Goal: Navigation & Orientation: Find specific page/section

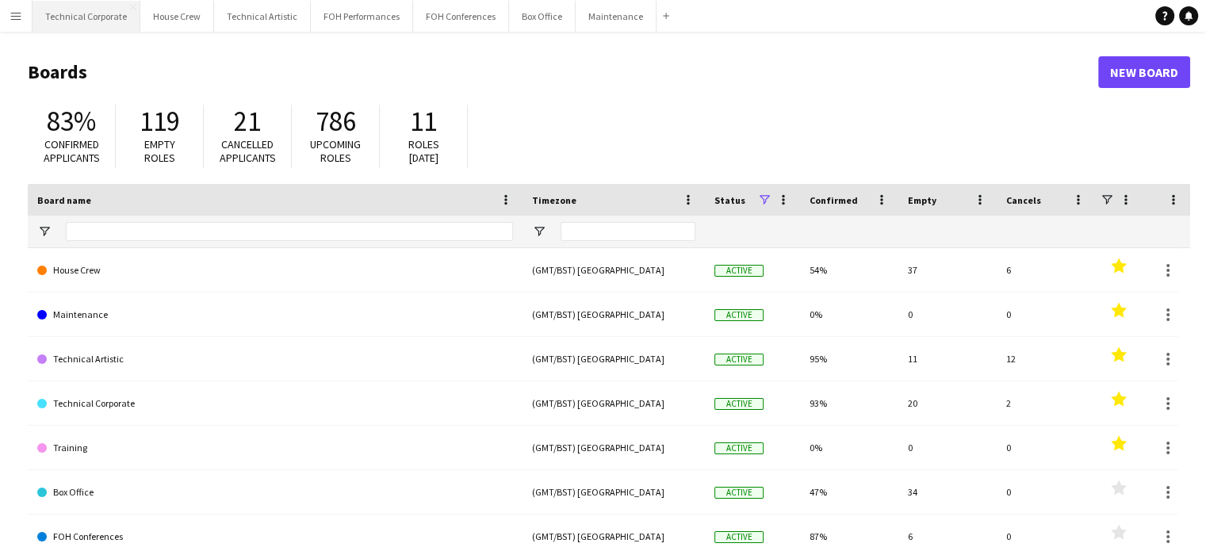
click at [105, 21] on button "Technical Corporate Close" at bounding box center [87, 16] width 108 height 31
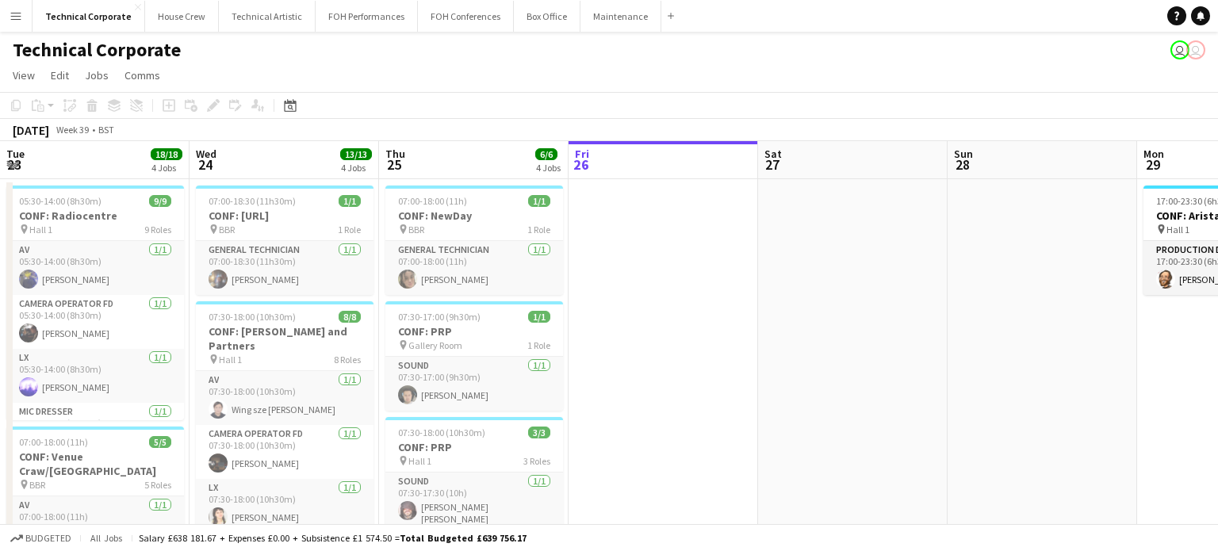
drag, startPoint x: 788, startPoint y: 325, endPoint x: 730, endPoint y: 320, distance: 59.0
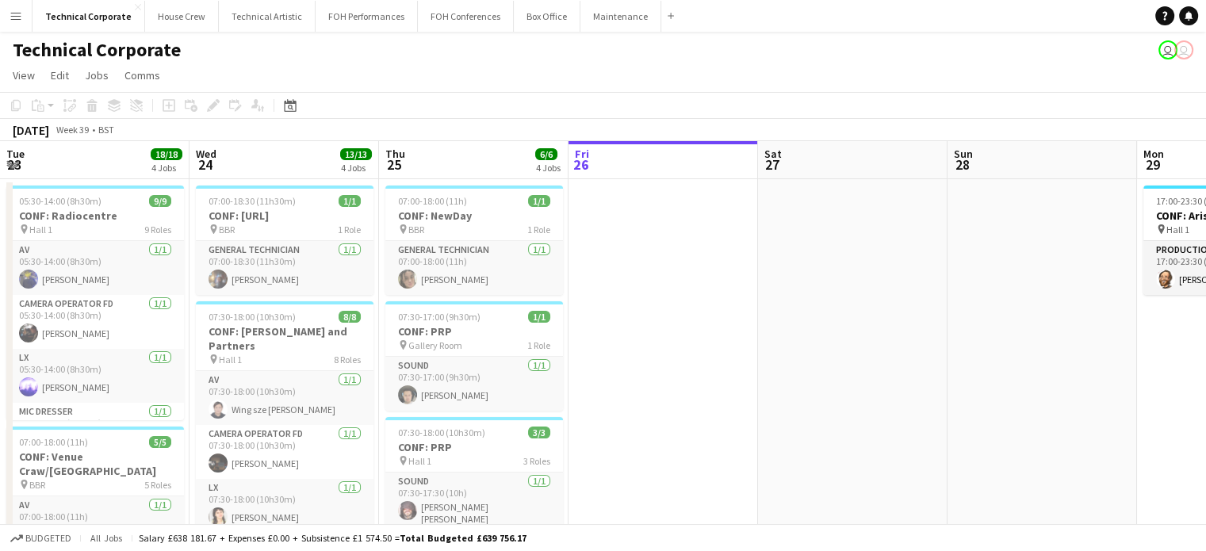
scroll to position [0, 673]
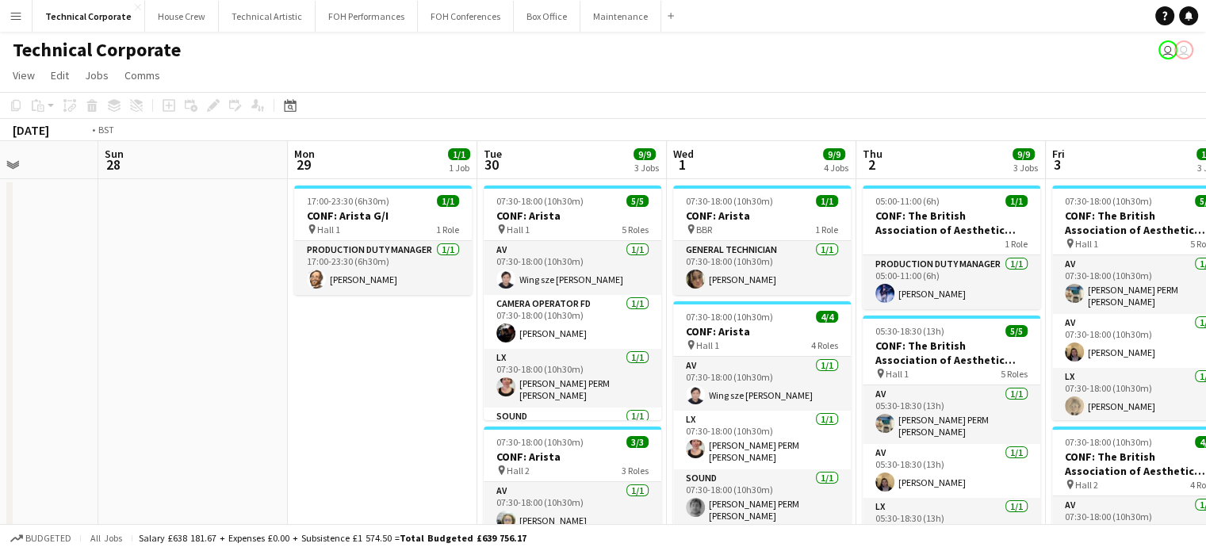
drag, startPoint x: 515, startPoint y: 371, endPoint x: 0, endPoint y: 379, distance: 514.8
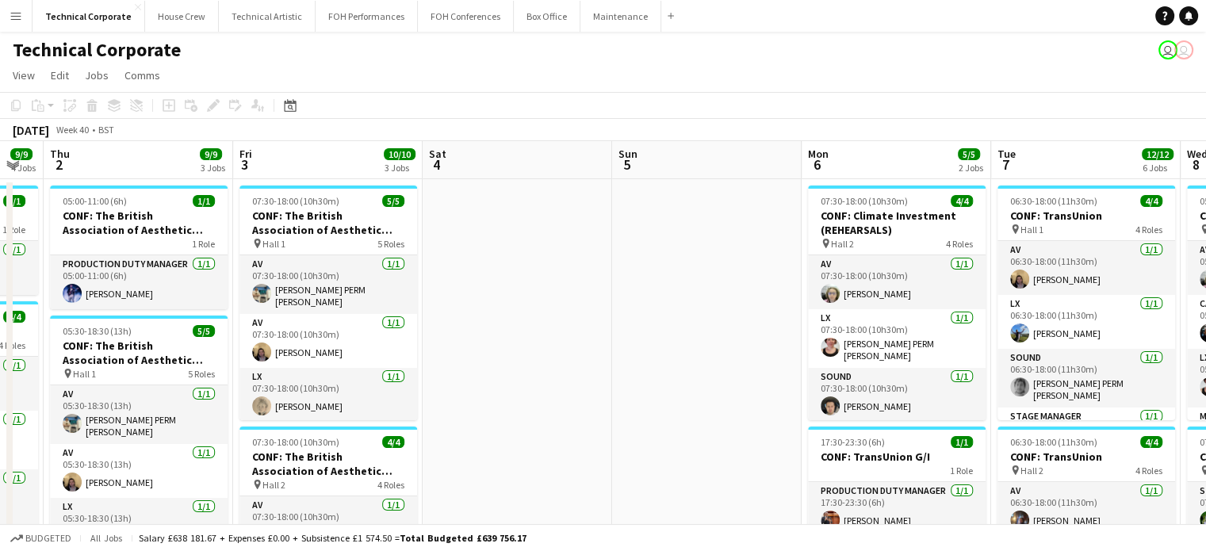
drag, startPoint x: 1197, startPoint y: 352, endPoint x: 720, endPoint y: 366, distance: 476.9
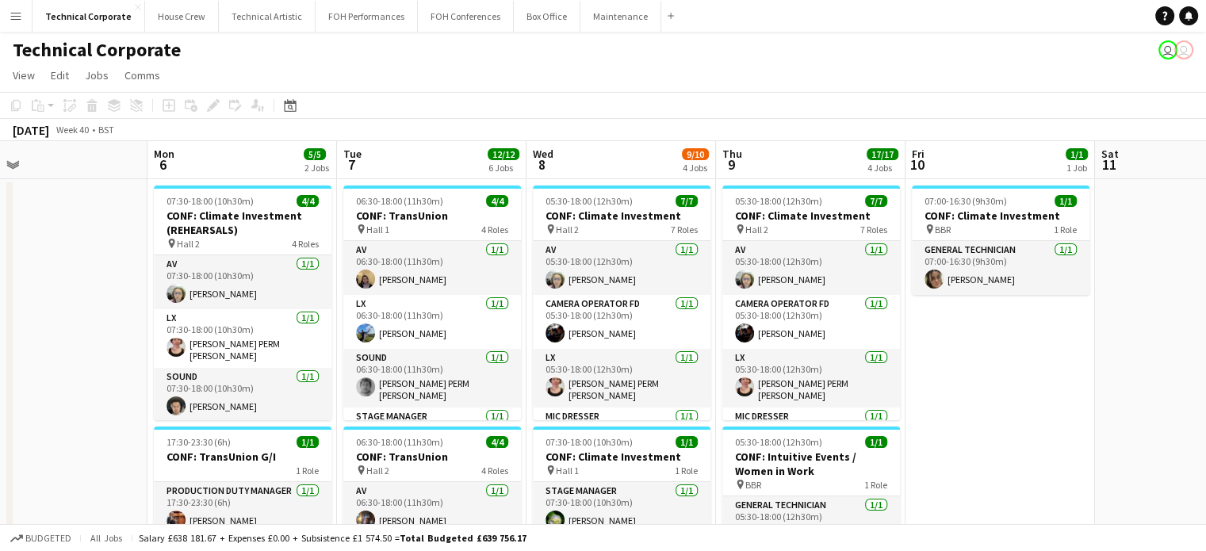
drag, startPoint x: 378, startPoint y: 363, endPoint x: 0, endPoint y: 341, distance: 378.2
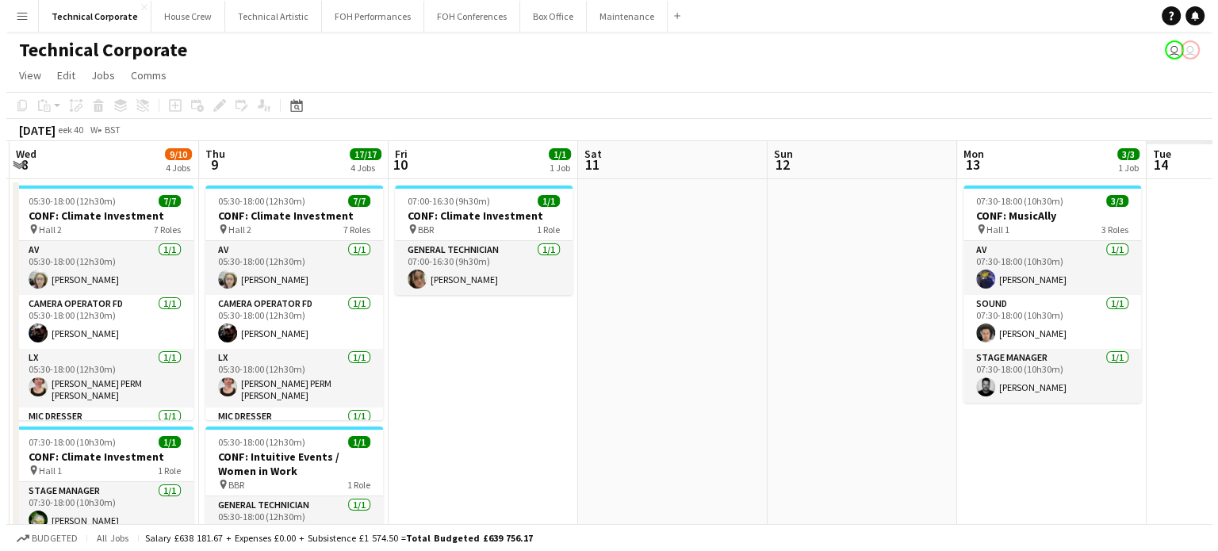
scroll to position [0, 412]
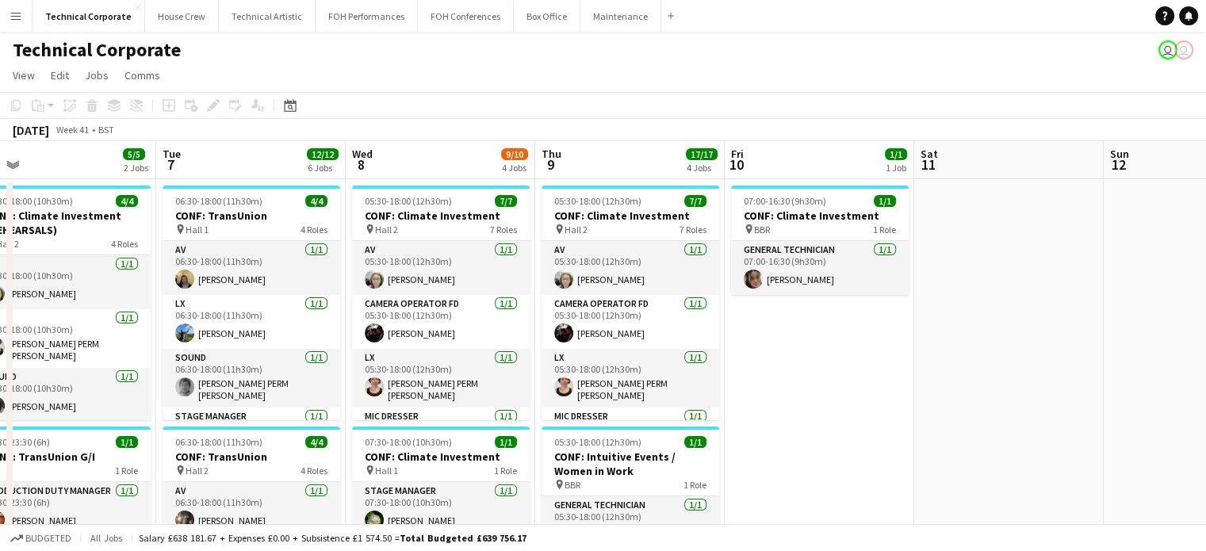
drag, startPoint x: 1126, startPoint y: 400, endPoint x: 239, endPoint y: 386, distance: 887.6
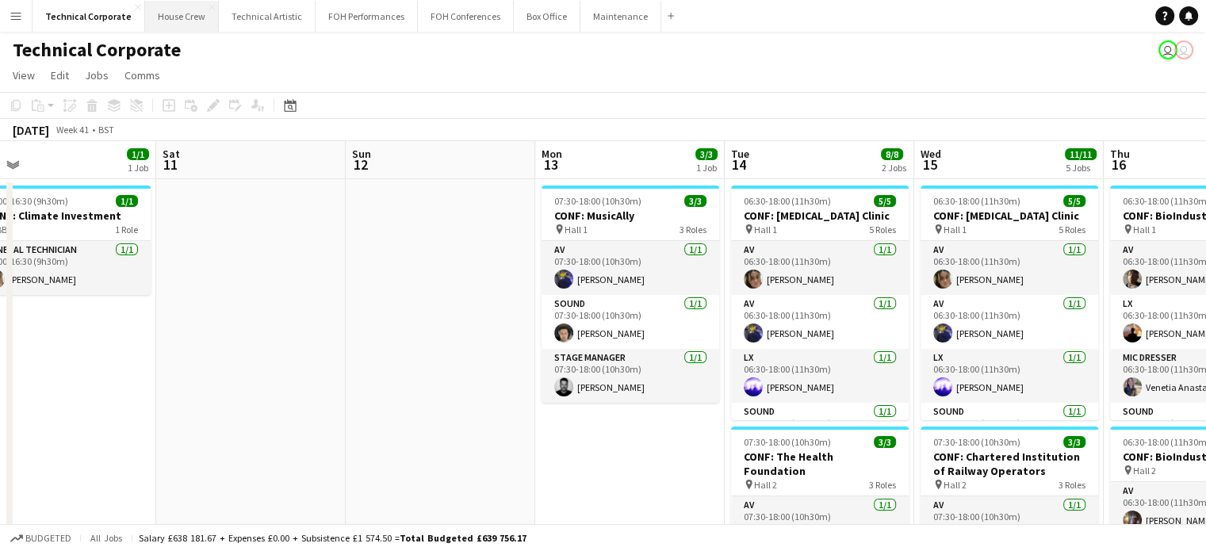
click at [167, 21] on button "House Crew Close" at bounding box center [182, 16] width 74 height 31
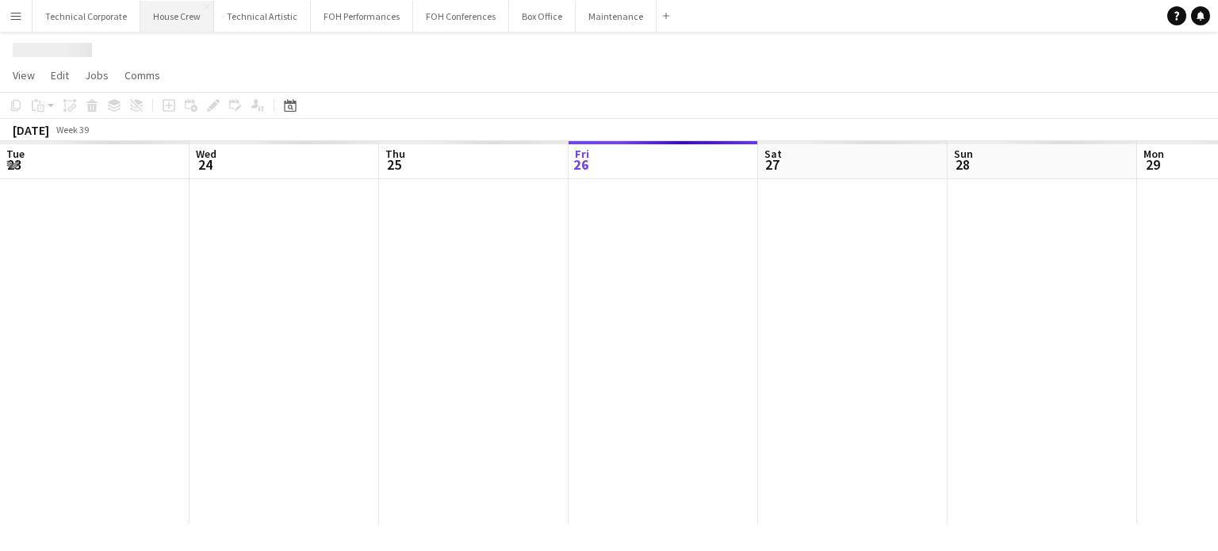
scroll to position [0, 379]
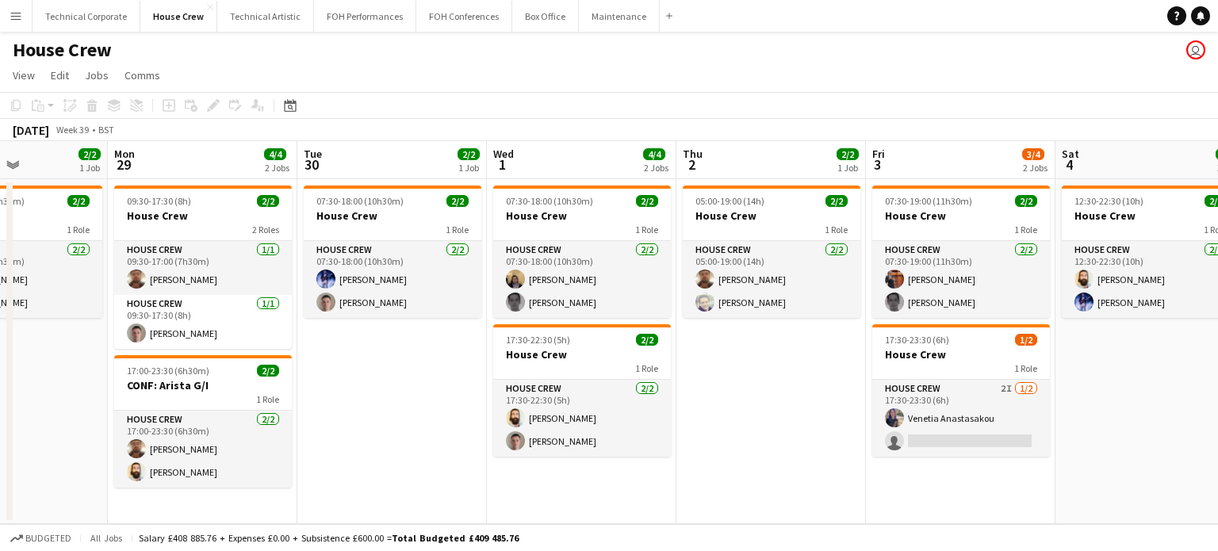
drag, startPoint x: 523, startPoint y: 386, endPoint x: 0, endPoint y: 389, distance: 522.7
click at [0, 389] on app-calendar-viewport "Thu 25 4/4 2 Jobs Fri 26 2/2 1 Job Sat 27 2/2 1 Job Sun 28 2/2 1 Job Mon 29 4/4…" at bounding box center [609, 332] width 1218 height 383
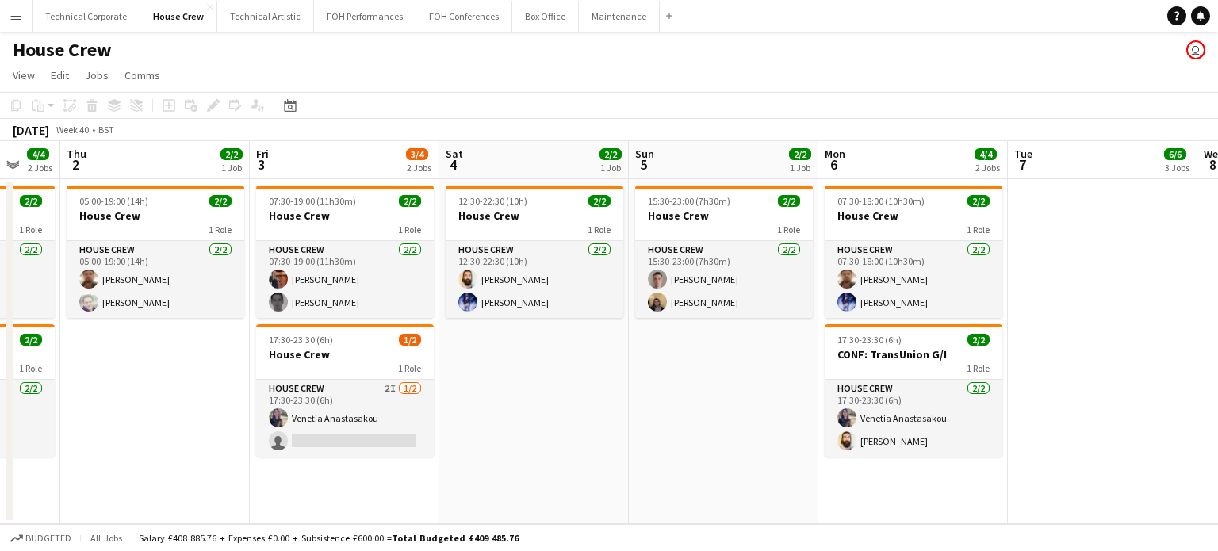
drag, startPoint x: 1098, startPoint y: 409, endPoint x: 562, endPoint y: 394, distance: 535.6
click at [298, 424] on app-calendar-viewport "Mon 29 4/4 2 Jobs Tue 30 2/2 1 Job Wed 1 4/4 2 Jobs Thu 2 2/2 1 Job Fri 3 3/4 2…" at bounding box center [609, 332] width 1218 height 383
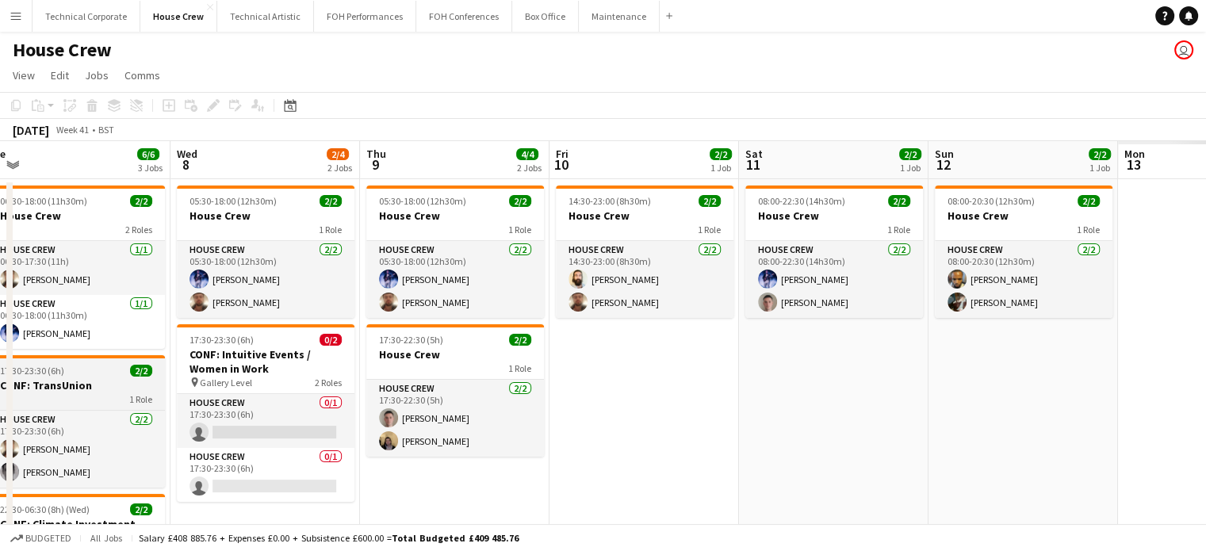
drag, startPoint x: 914, startPoint y: 374, endPoint x: 143, endPoint y: 408, distance: 771.7
click at [67, 411] on app-calendar-viewport "Sat 4 2/2 1 Job Sun 5 2/2 1 Job Mon 6 4/4 2 Jobs Tue 7 6/6 3 Jobs Wed 8 2/4 2 J…" at bounding box center [603, 408] width 1206 height 535
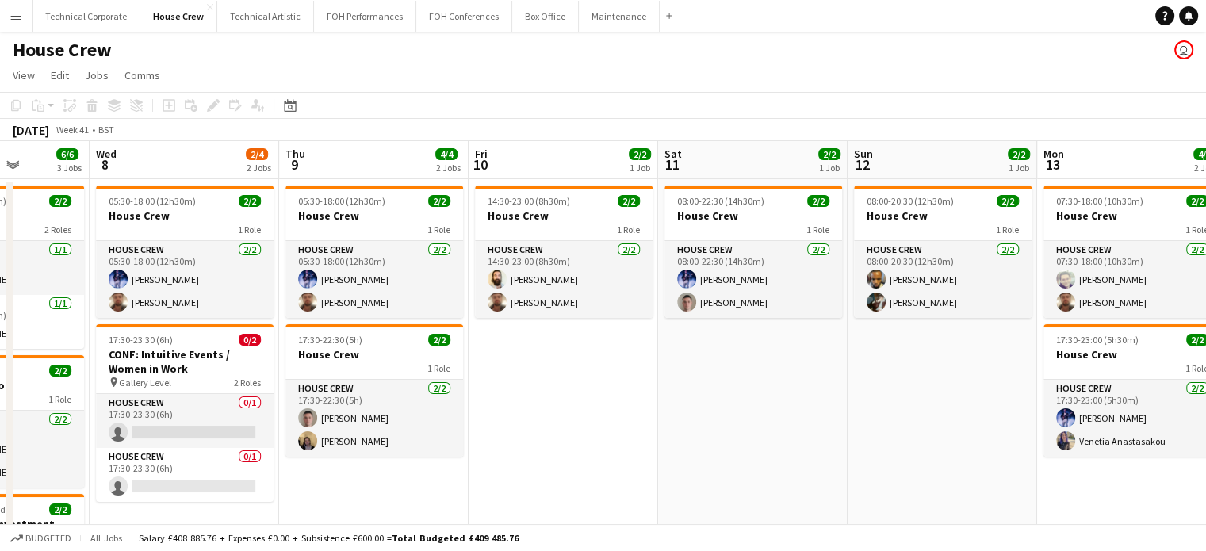
scroll to position [0, 727]
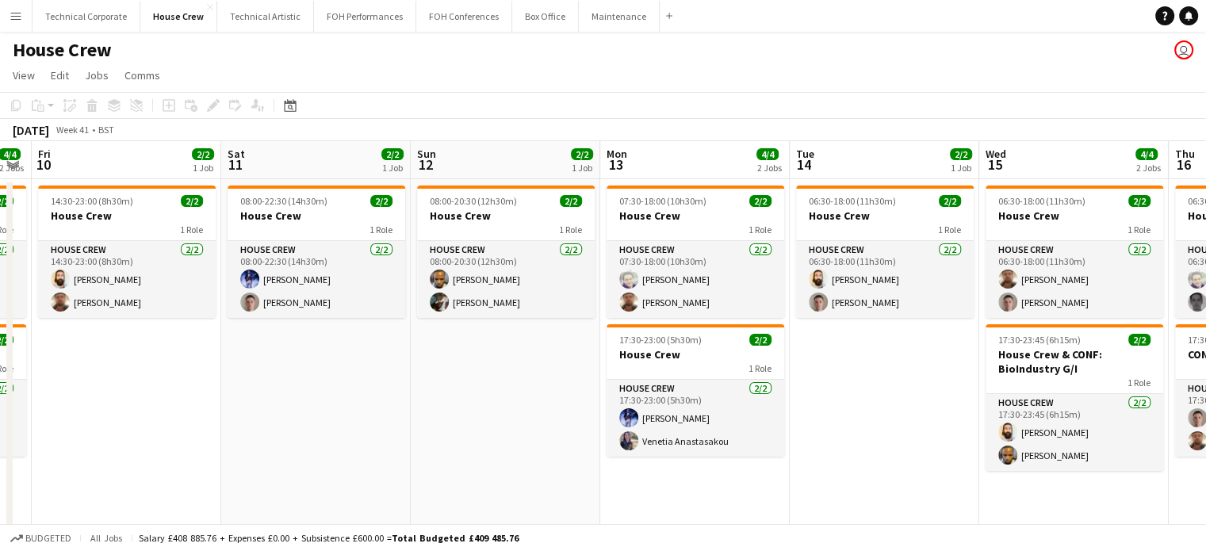
drag, startPoint x: 958, startPoint y: 410, endPoint x: 466, endPoint y: 433, distance: 492.3
click at [466, 433] on app-calendar-viewport "Mon 6 4/4 2 Jobs Tue 7 6/6 3 Jobs Wed 8 2/4 2 Jobs Thu 9 4/4 2 Jobs Fri 10 2/2 …" at bounding box center [603, 408] width 1206 height 535
drag, startPoint x: 379, startPoint y: 69, endPoint x: 169, endPoint y: 412, distance: 402.0
click at [412, 79] on app-page-menu "View Day view expanded Day view collapsed Month view Date picker Jump to [DATE]…" at bounding box center [603, 77] width 1206 height 30
drag, startPoint x: 169, startPoint y: 412, endPoint x: 220, endPoint y: 418, distance: 51.9
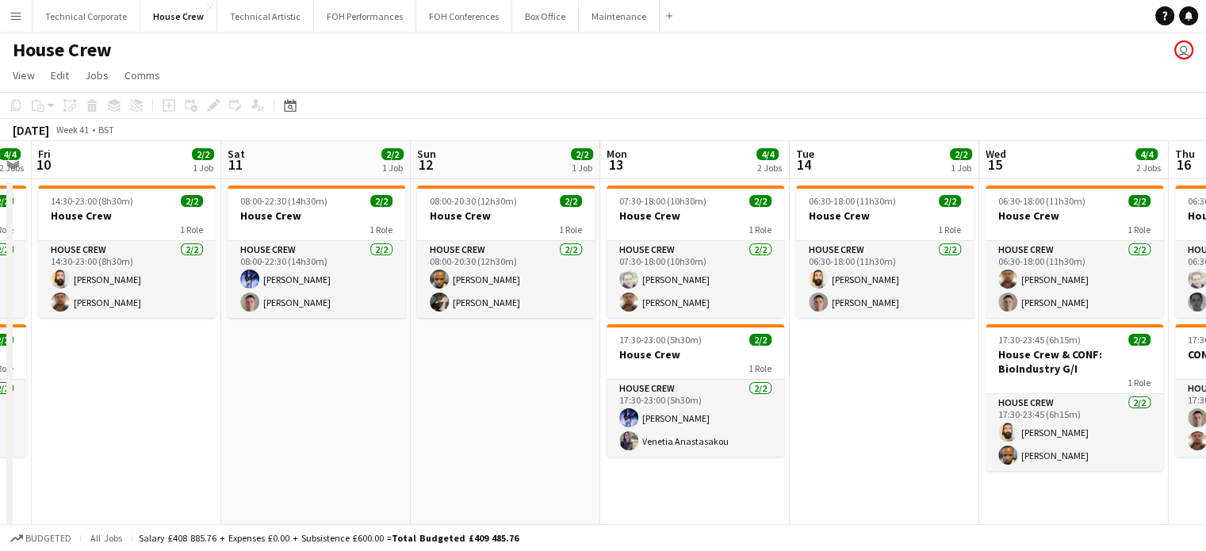
click at [220, 418] on app-calendar-viewport "Mon 6 4/4 2 Jobs Tue 7 6/6 3 Jobs Wed 8 2/4 2 Jobs Thu 9 4/4 2 Jobs Fri 10 2/2 …" at bounding box center [603, 408] width 1206 height 535
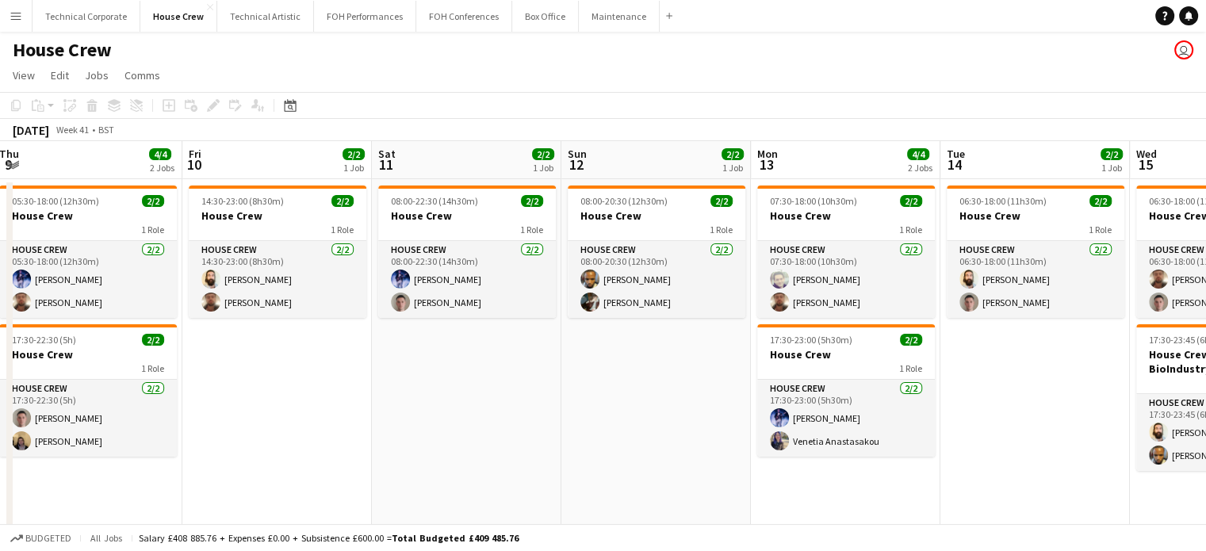
scroll to position [0, 520]
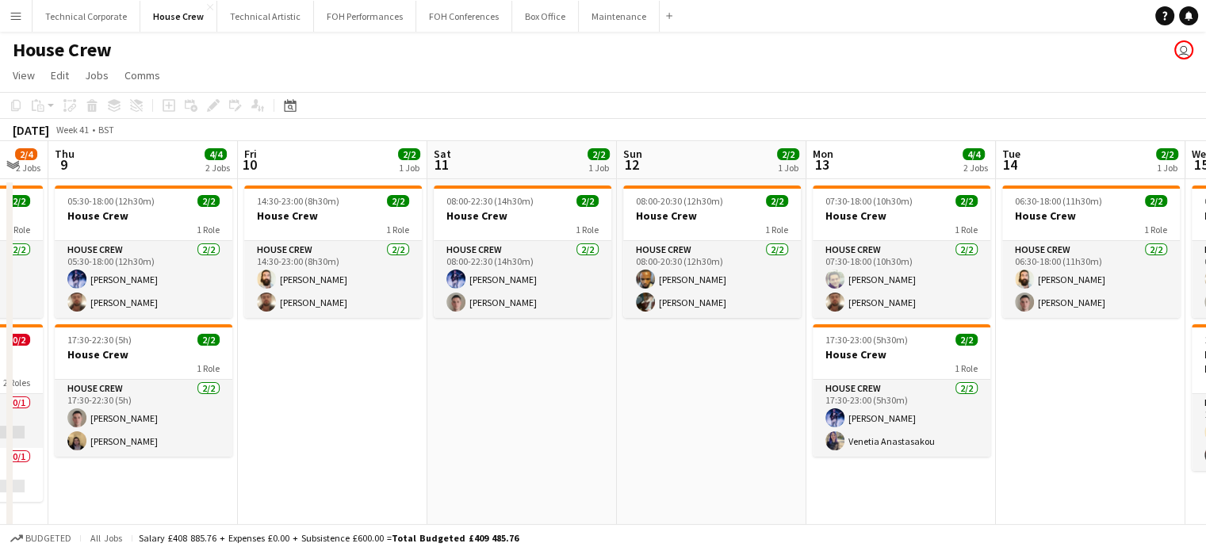
drag, startPoint x: 282, startPoint y: 388, endPoint x: 410, endPoint y: 396, distance: 127.9
click at [410, 396] on app-calendar-viewport "Mon 6 4/4 2 Jobs Tue 7 6/6 3 Jobs Wed 8 2/4 2 Jobs Thu 9 4/4 2 Jobs Fri 10 2/2 …" at bounding box center [603, 408] width 1206 height 535
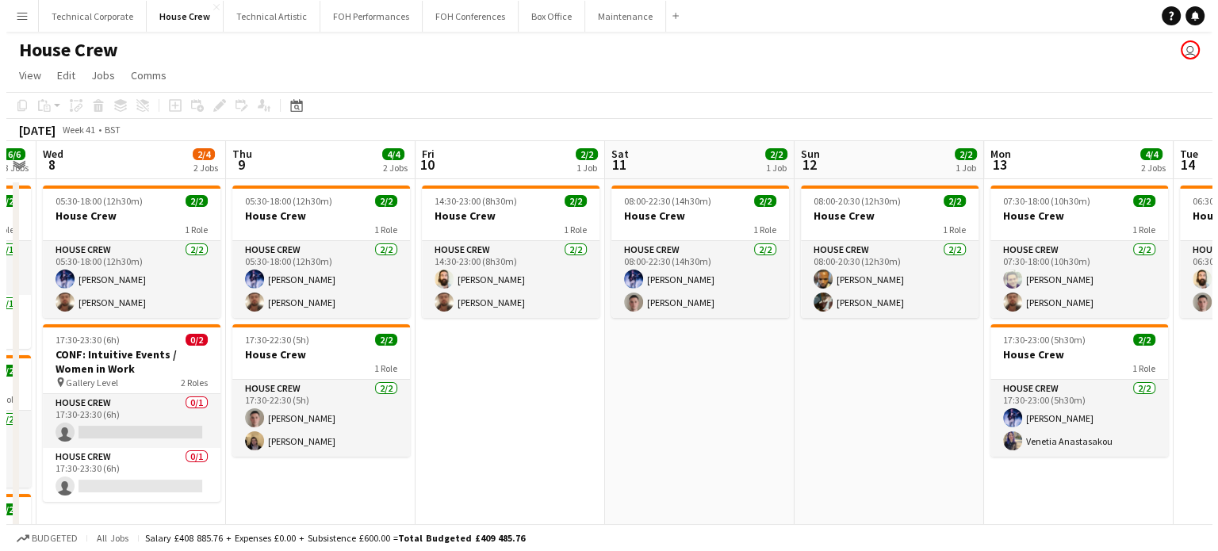
scroll to position [0, 349]
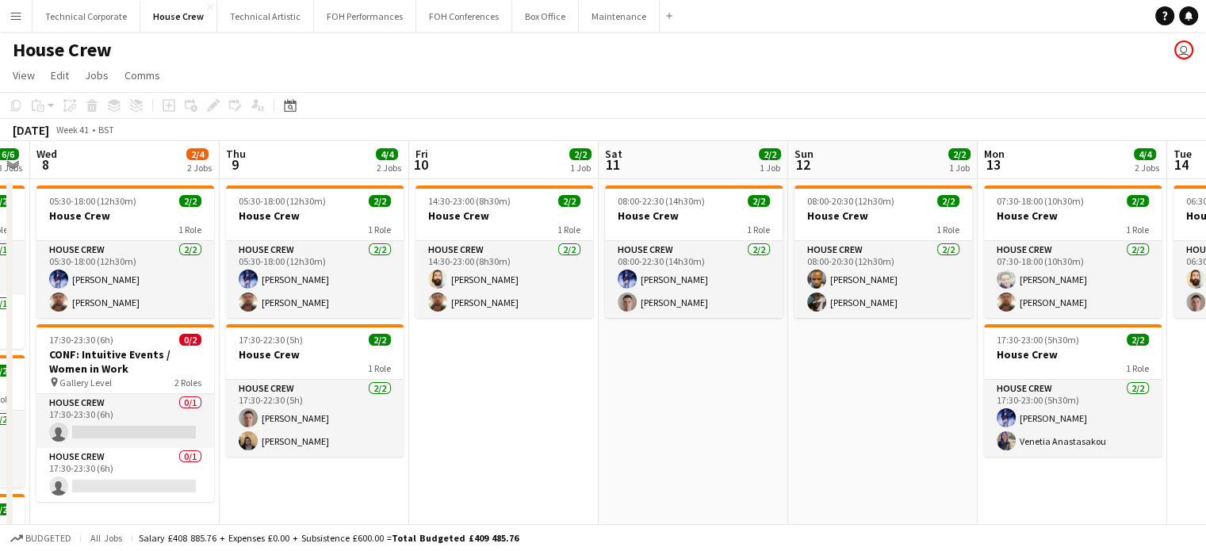
drag, startPoint x: 328, startPoint y: 403, endPoint x: 500, endPoint y: 413, distance: 172.4
click at [500, 413] on app-calendar-viewport "Mon 6 4/4 2 Jobs Tue 7 6/6 3 Jobs Wed 8 2/4 2 Jobs Thu 9 4/4 2 Jobs Fri 10 2/2 …" at bounding box center [603, 408] width 1206 height 535
click at [96, 15] on button "Technical Corporate Close" at bounding box center [87, 16] width 108 height 31
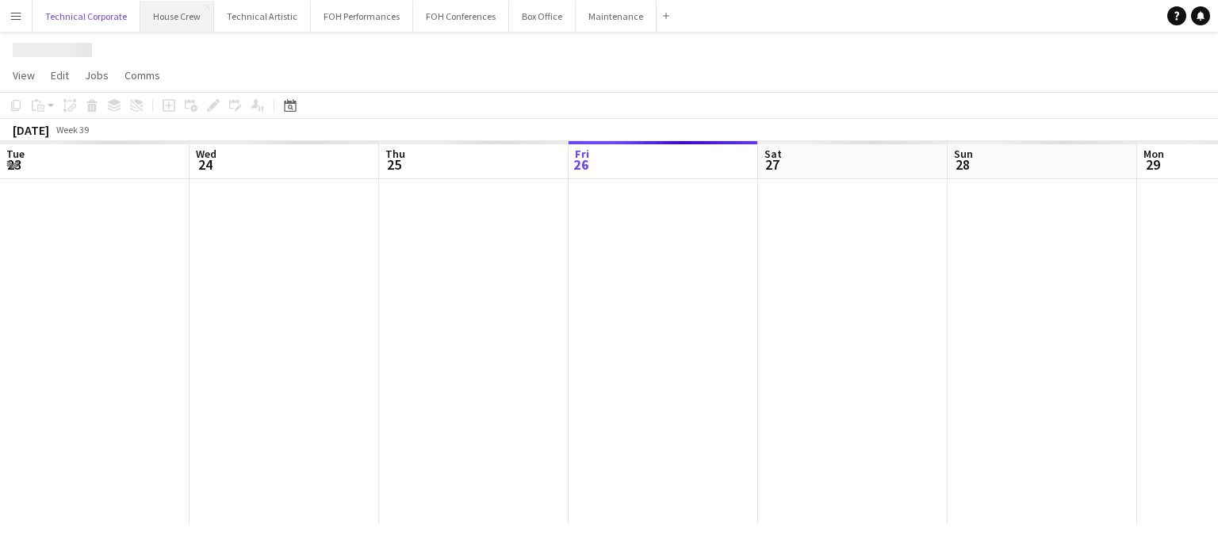
scroll to position [0, 379]
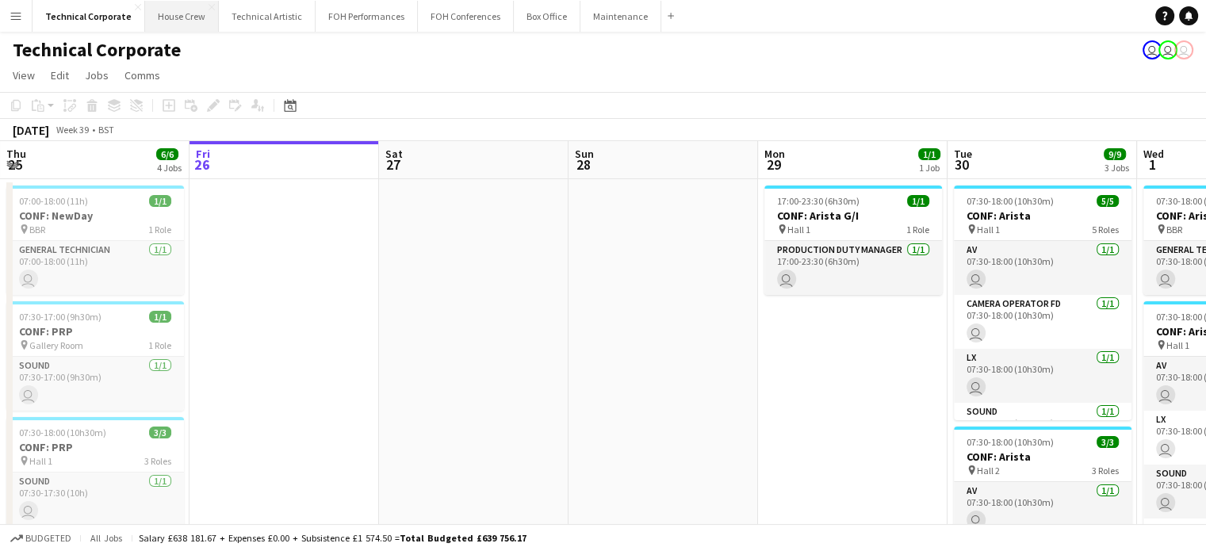
click at [174, 13] on button "House Crew Close" at bounding box center [182, 16] width 74 height 31
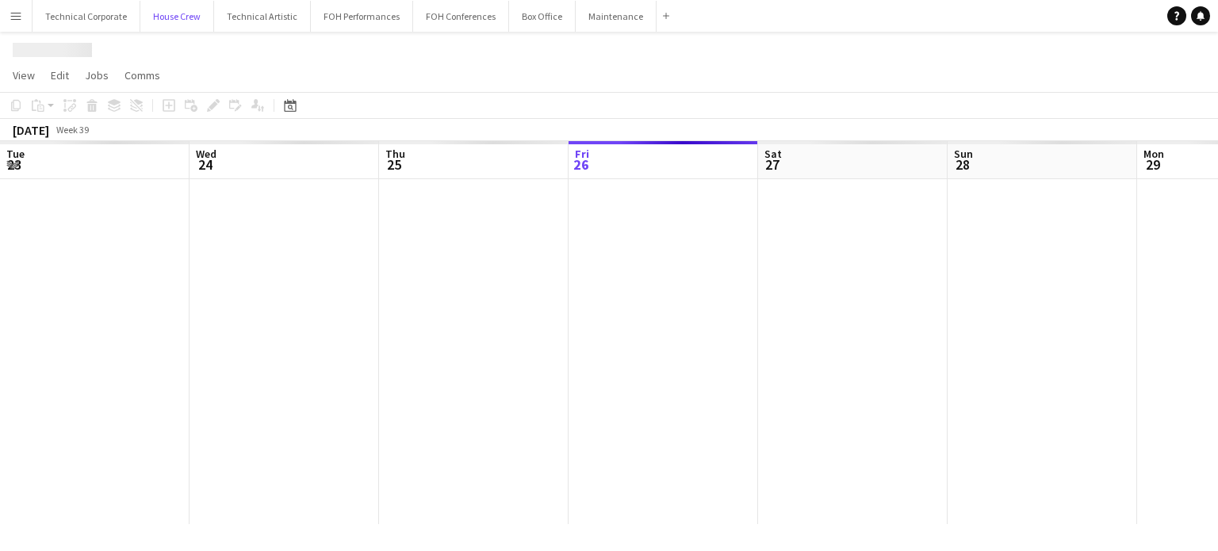
scroll to position [0, 379]
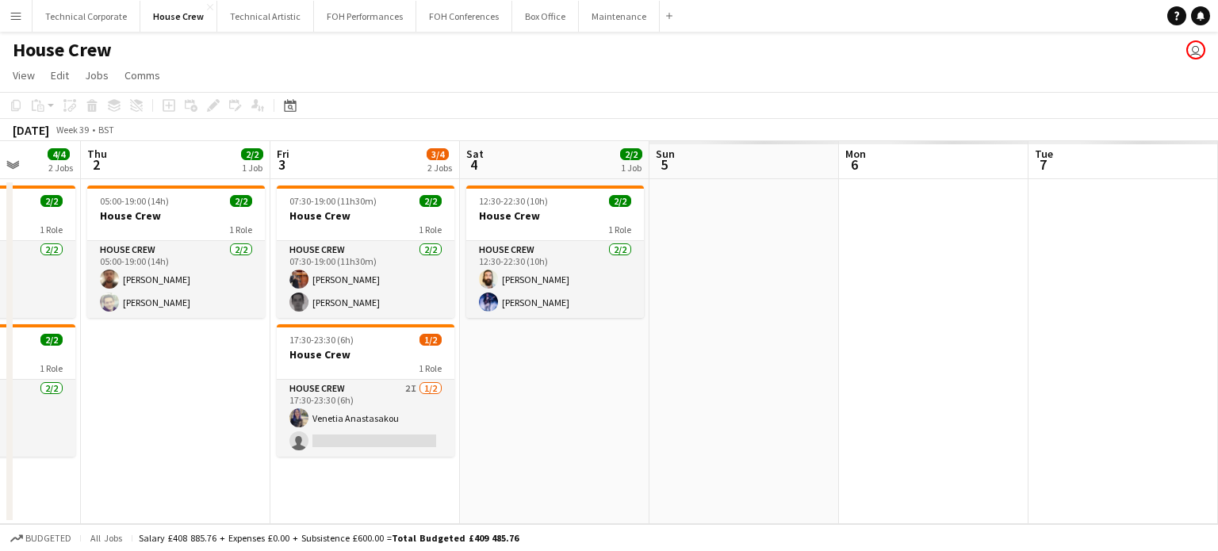
drag, startPoint x: 1010, startPoint y: 418, endPoint x: 0, endPoint y: 408, distance: 1009.7
click at [0, 408] on app-calendar-viewport "Fri 26 2/2 1 Job Sat 27 2/2 1 Job Sun 28 2/2 1 Job Mon 29 4/4 2 Jobs Tue 30 2/2…" at bounding box center [609, 332] width 1218 height 383
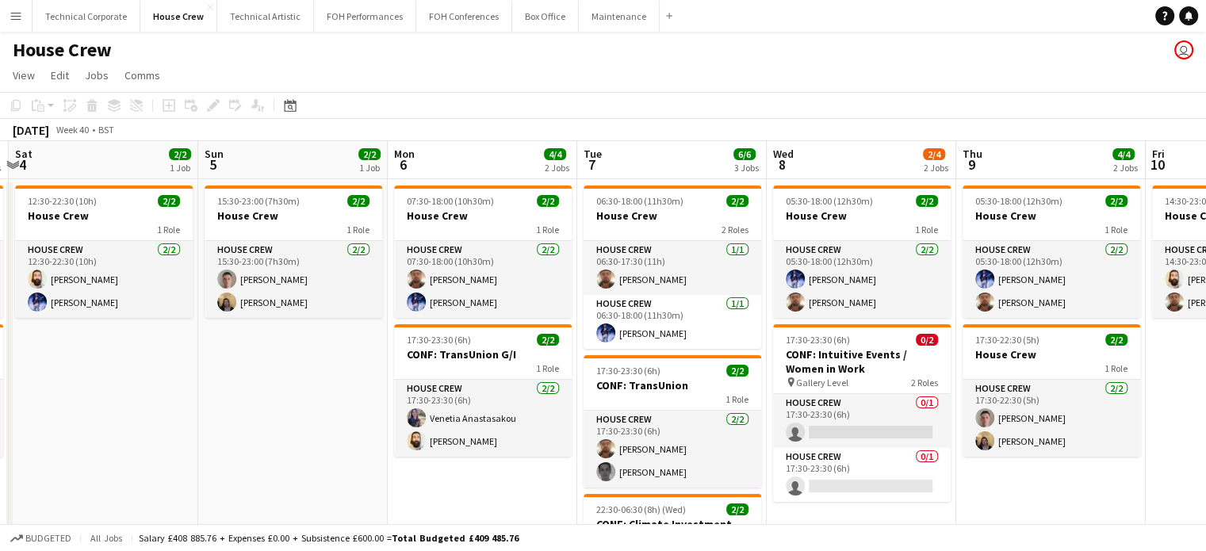
scroll to position [0, 427]
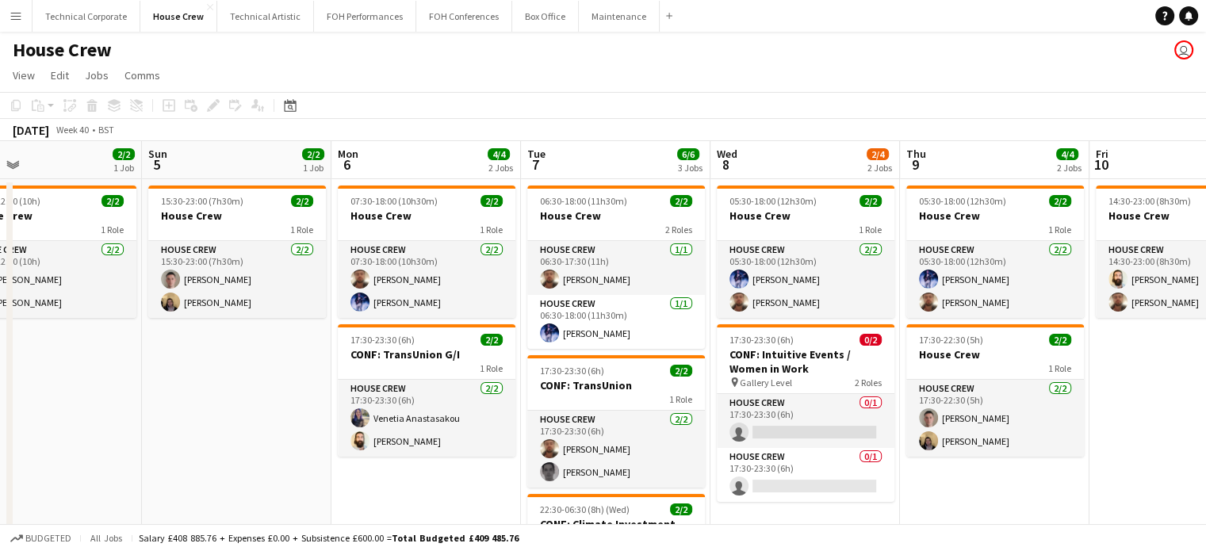
drag, startPoint x: 1076, startPoint y: 358, endPoint x: 0, endPoint y: 404, distance: 1077.3
click at [0, 404] on app-calendar-viewport "Thu 2 2/2 1 Job Fri 3 3/4 2 Jobs Sat 4 2/2 1 Job Sun 5 2/2 1 Job Mon 6 4/4 2 Jo…" at bounding box center [603, 408] width 1206 height 535
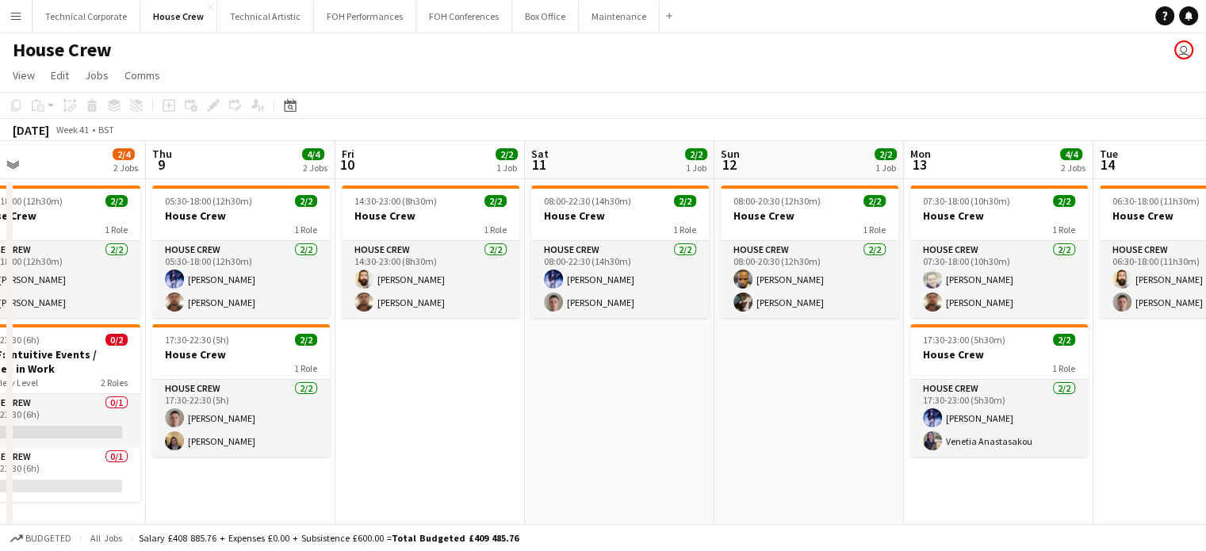
drag, startPoint x: 1180, startPoint y: 421, endPoint x: 428, endPoint y: 412, distance: 752.0
click at [428, 412] on app-calendar-viewport "Sun 5 2/2 1 Job Mon 6 4/4 2 Jobs Tue 7 6/6 3 Jobs Wed 8 2/4 2 Jobs Thu 9 4/4 2 …" at bounding box center [603, 408] width 1206 height 535
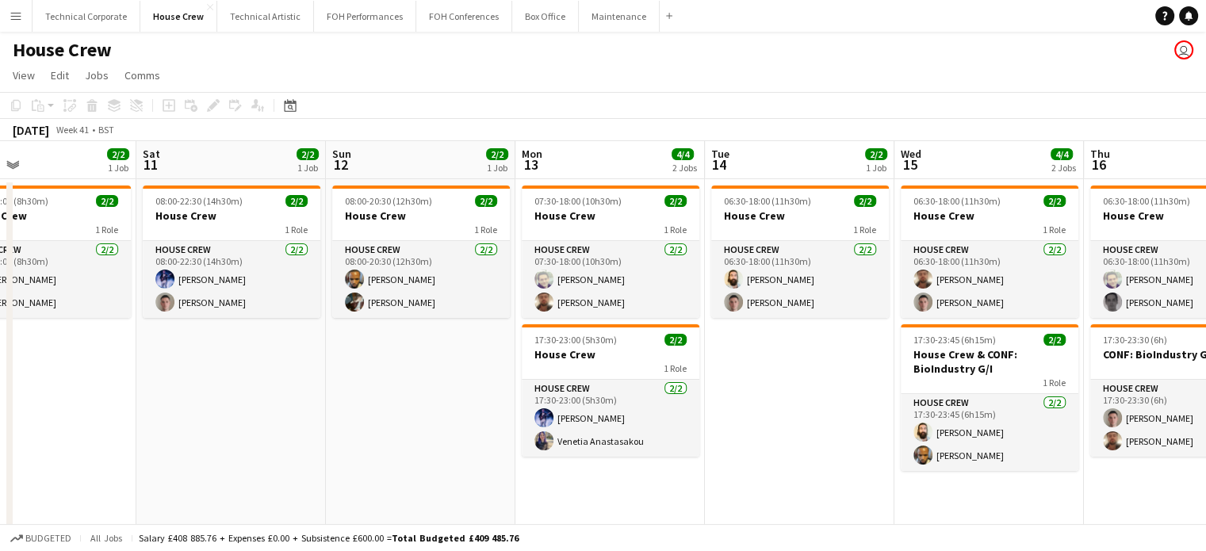
drag, startPoint x: 851, startPoint y: 447, endPoint x: 454, endPoint y: 433, distance: 396.8
click at [454, 433] on app-calendar-viewport "Tue 7 6/6 3 Jobs Wed 8 2/4 2 Jobs Thu 9 4/4 2 Jobs Fri 10 2/2 1 Job Sat 11 2/2 …" at bounding box center [603, 408] width 1206 height 535
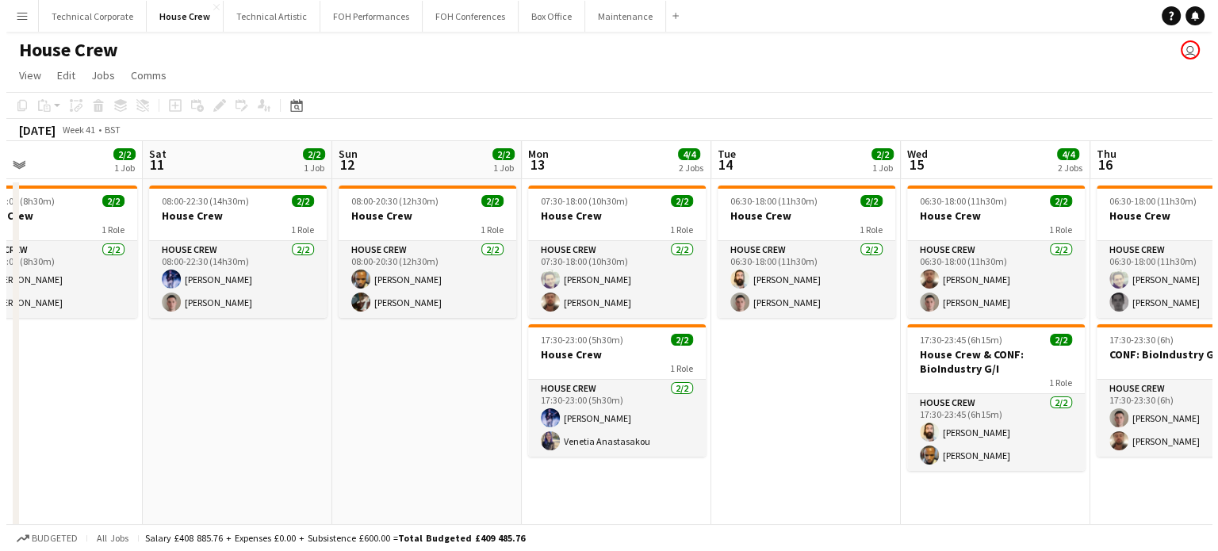
scroll to position [0, 631]
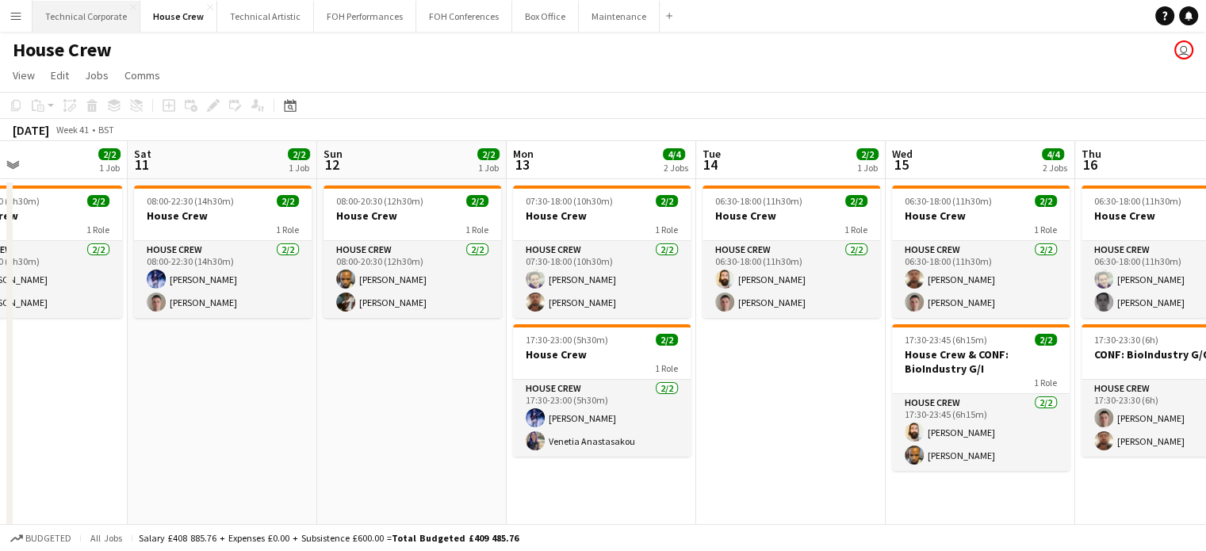
click at [81, 17] on button "Technical Corporate Close" at bounding box center [87, 16] width 108 height 31
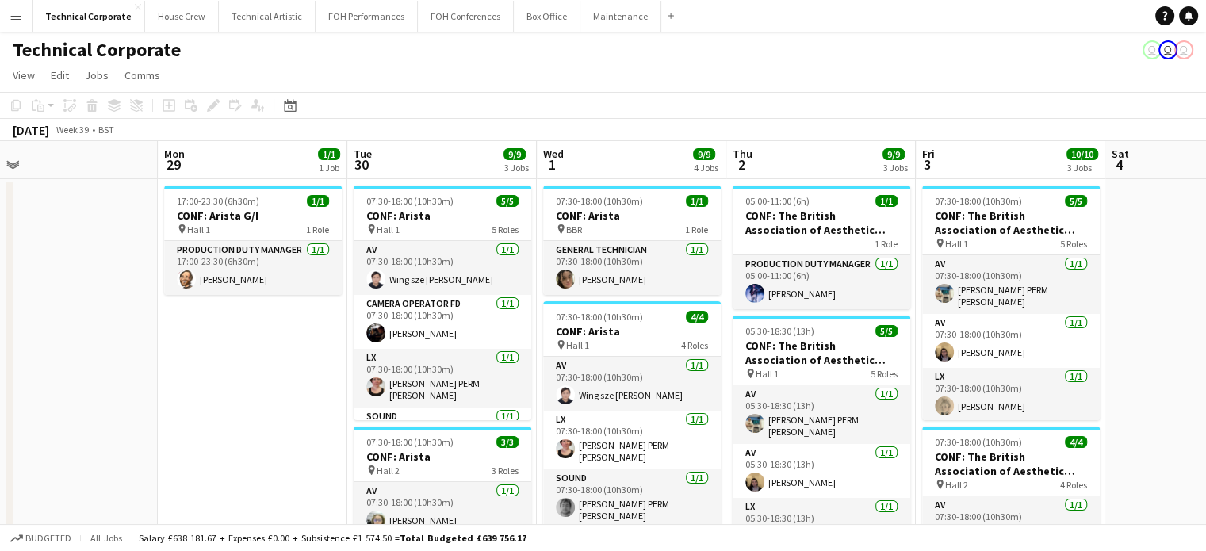
scroll to position [0, 603]
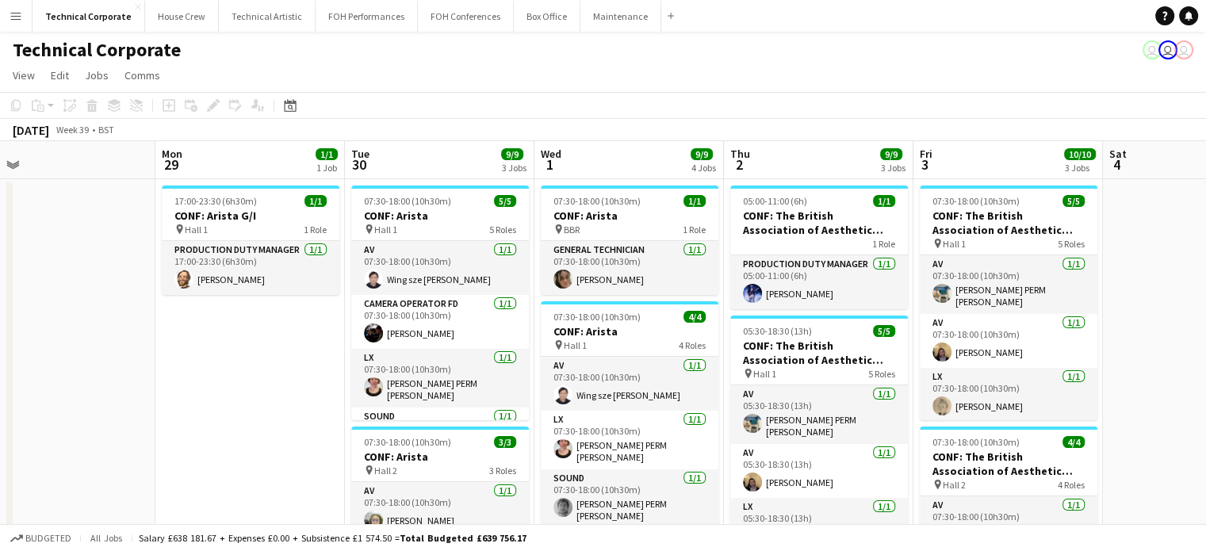
drag, startPoint x: 823, startPoint y: 389, endPoint x: 220, endPoint y: 400, distance: 603.7
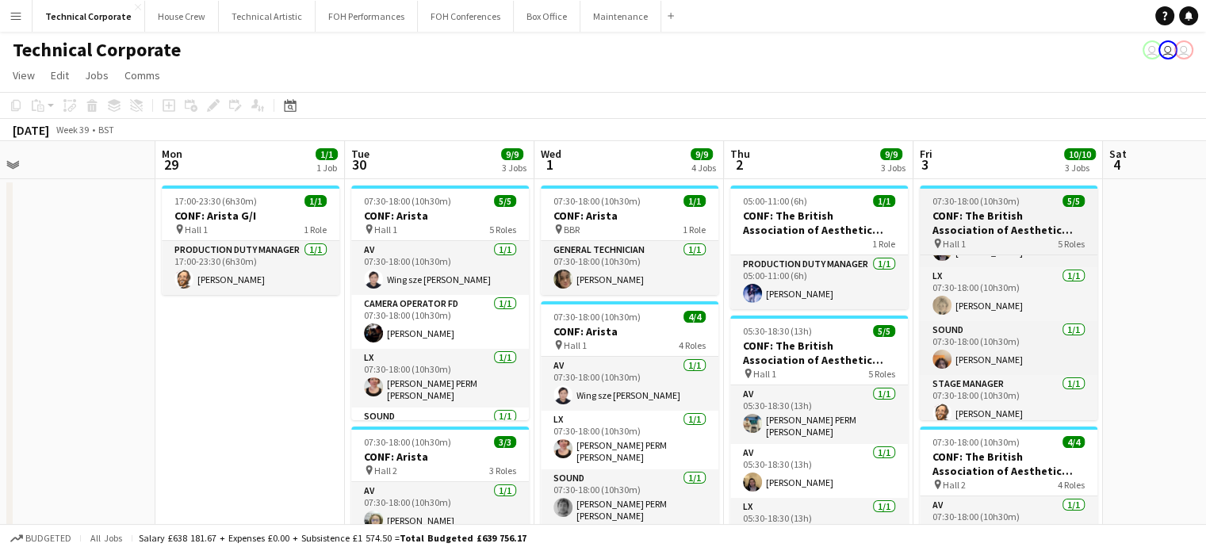
scroll to position [105, 0]
